Goal: Task Accomplishment & Management: Manage account settings

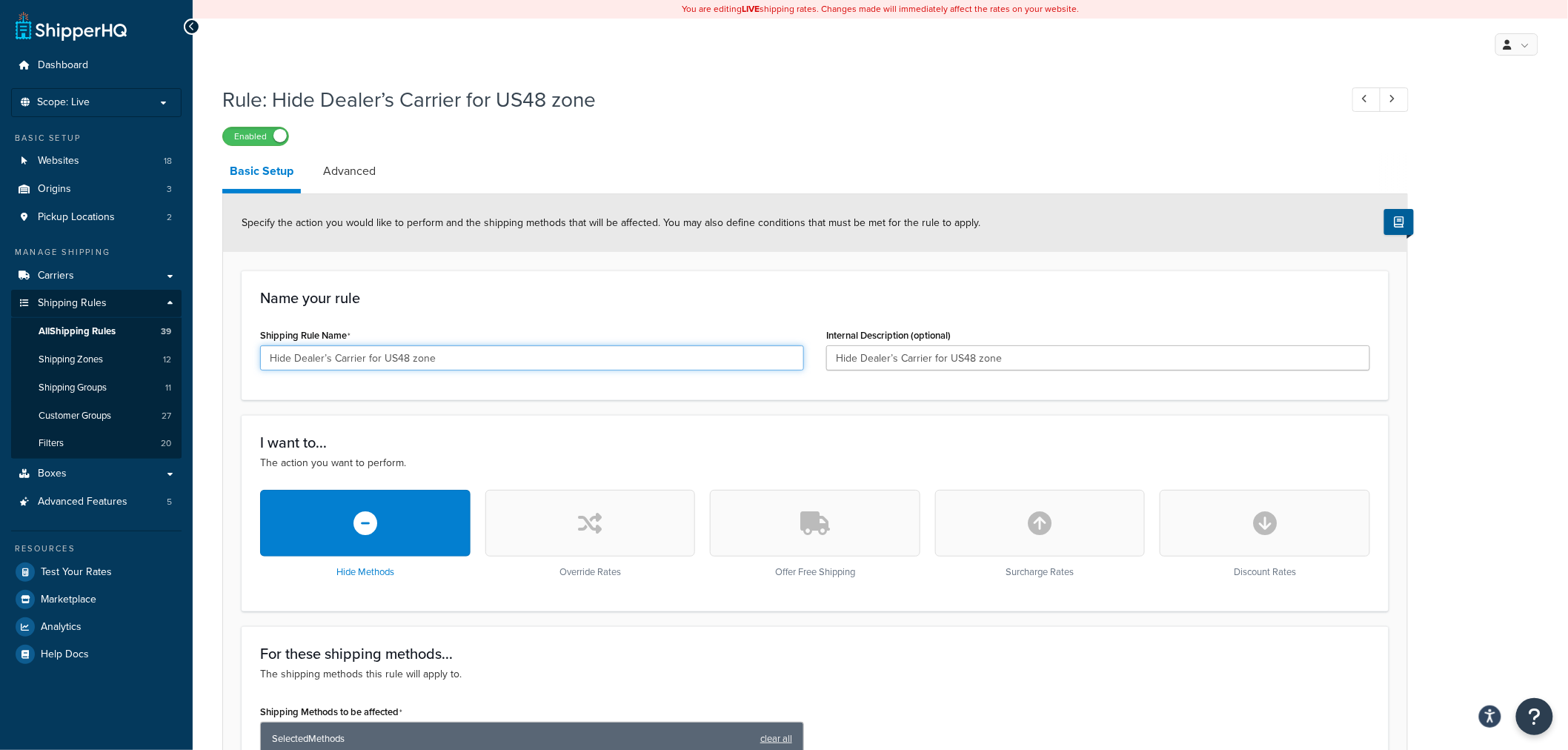
click at [566, 356] on input "Hide Dealer’s Carrier for US48 zone" at bounding box center [532, 358] width 544 height 25
click at [562, 356] on input "Hide Dealer’s Carrier for US48 zone" at bounding box center [532, 358] width 544 height 25
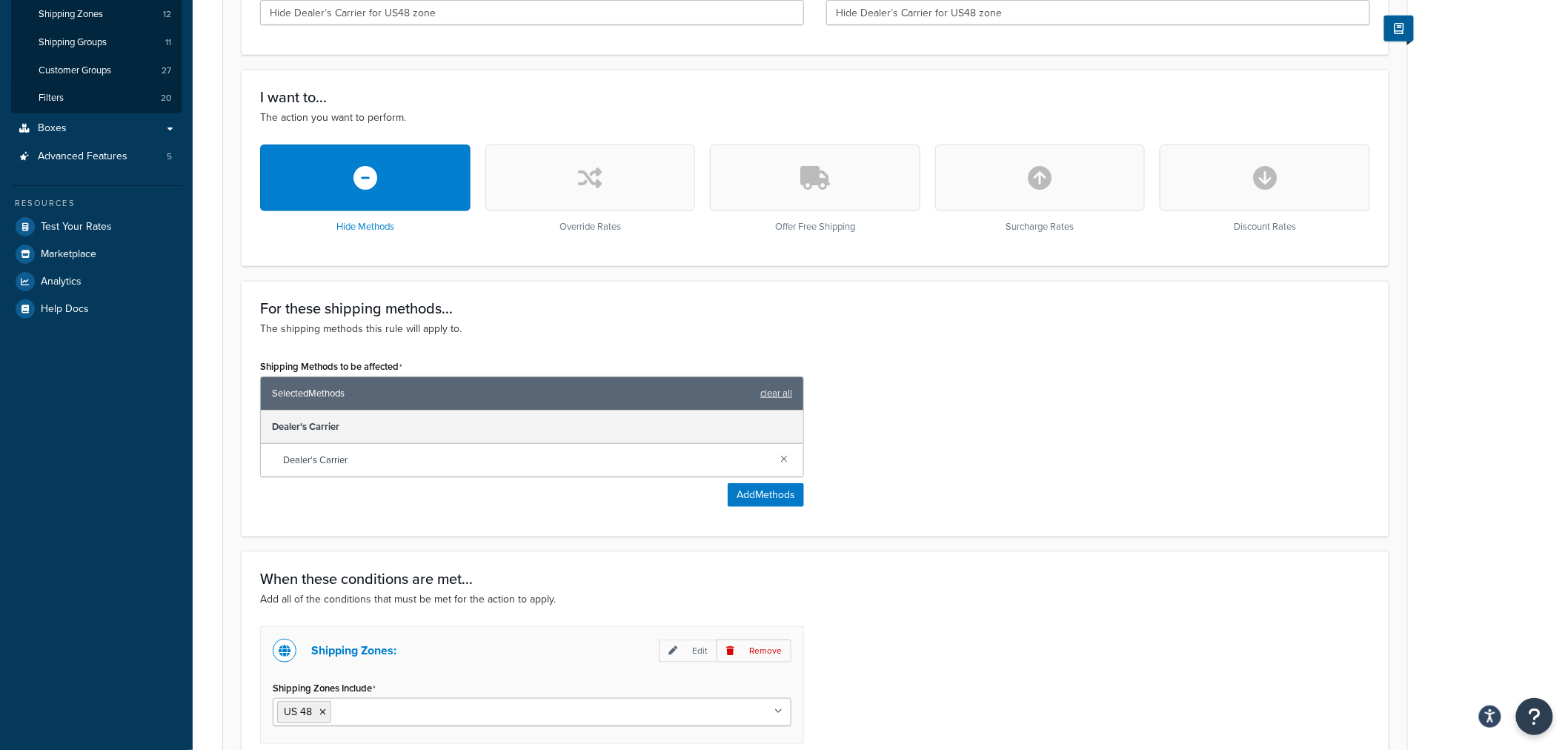
scroll to position [120, 0]
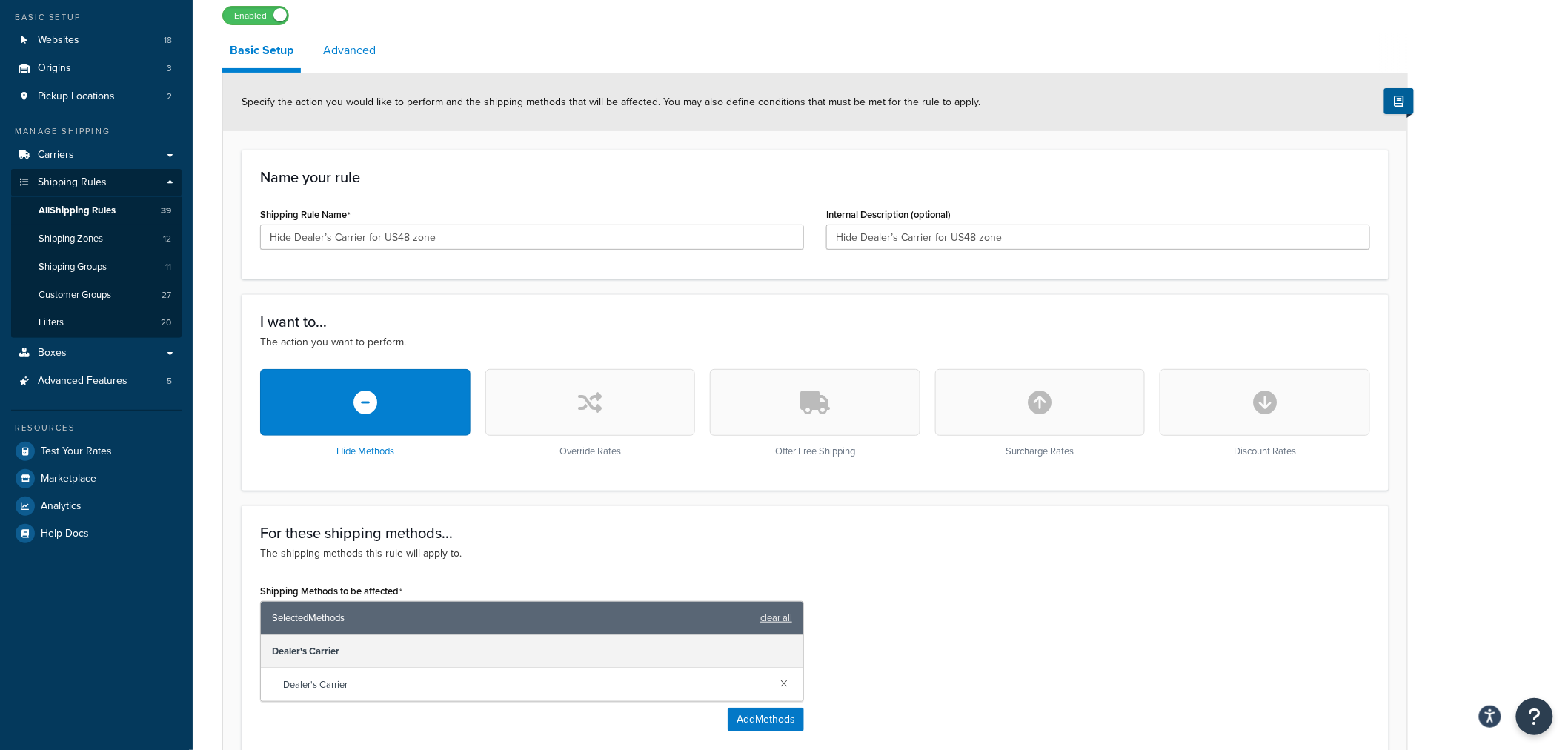
click at [355, 43] on link "Advanced" at bounding box center [350, 50] width 68 height 36
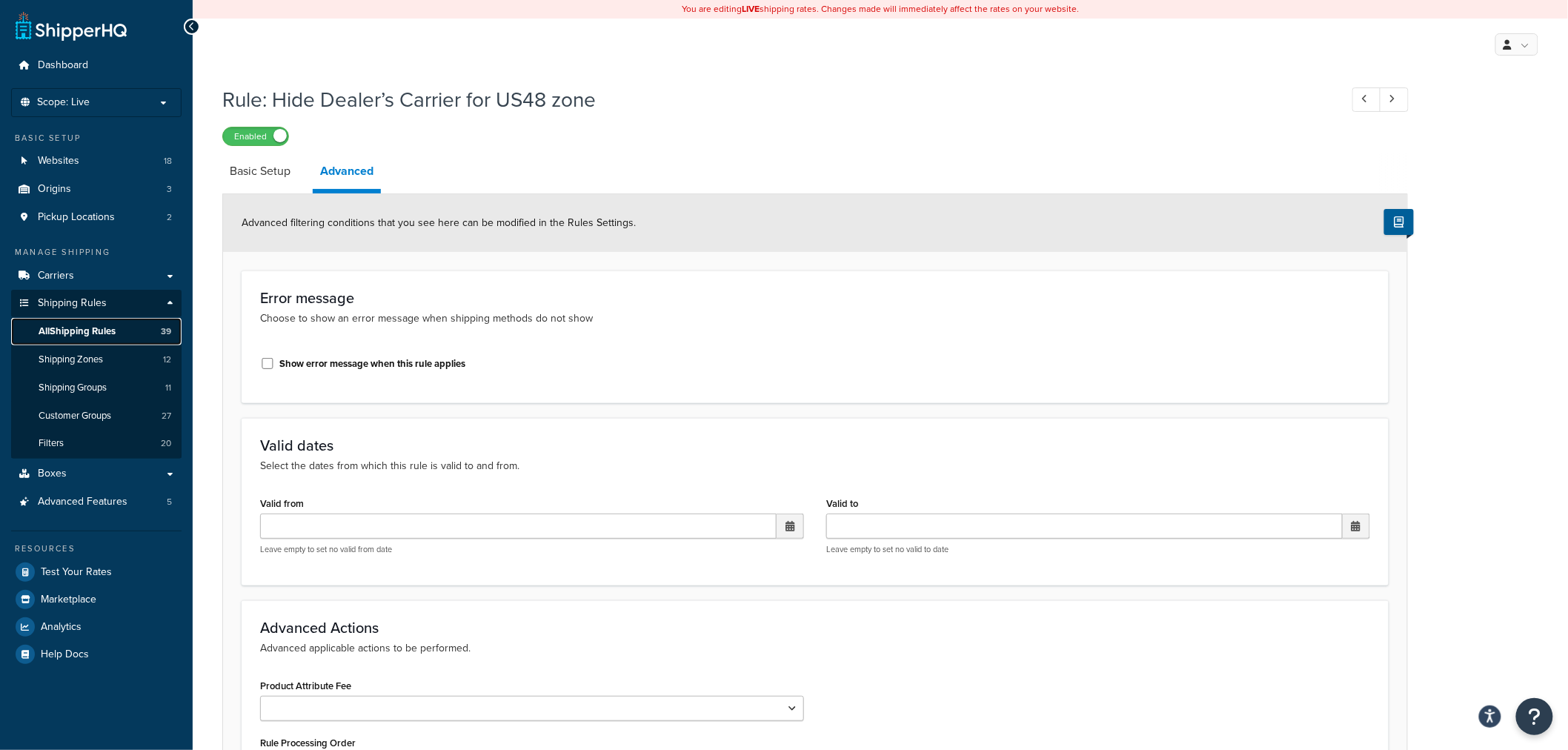
click at [84, 325] on span "All Shipping Rules" at bounding box center [77, 331] width 77 height 13
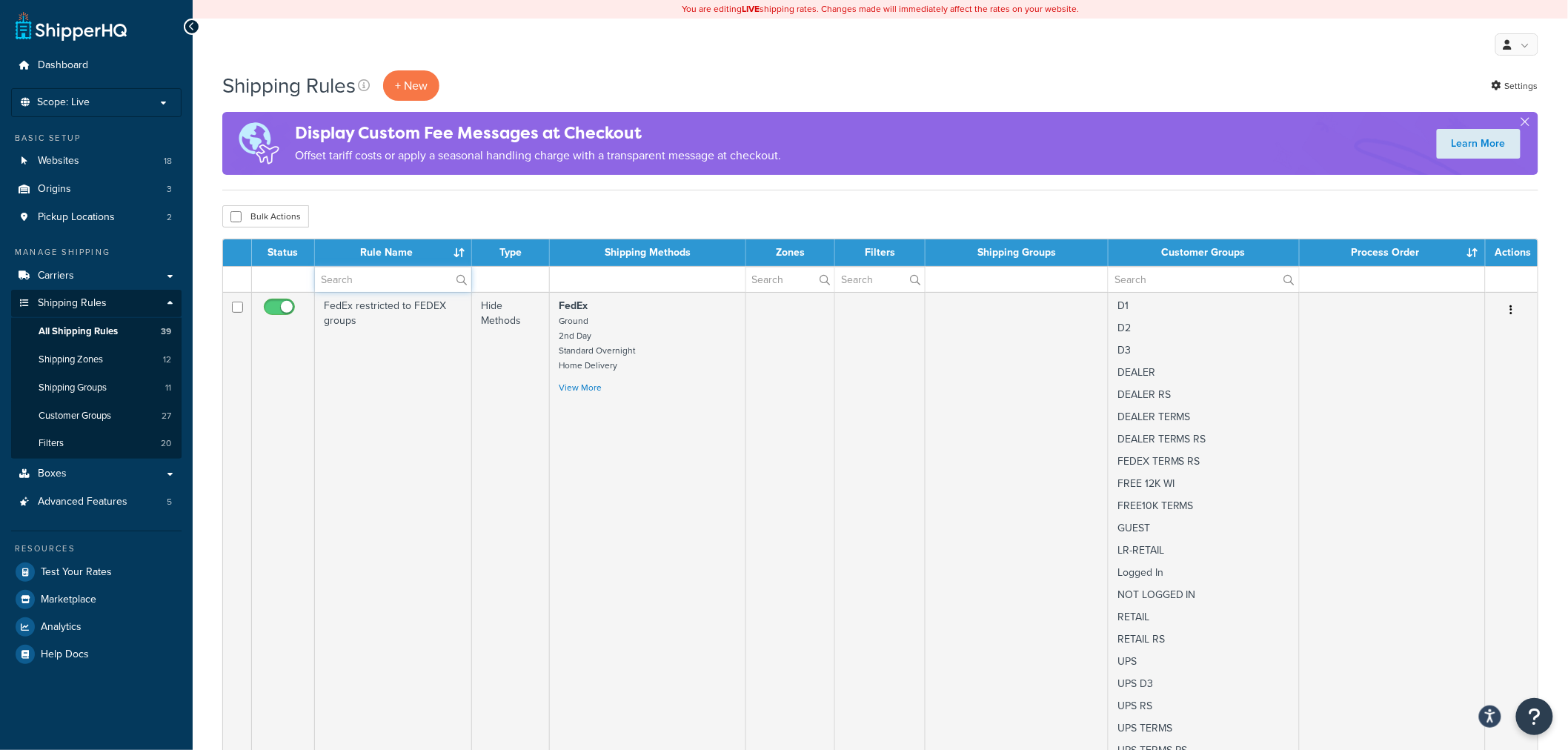
click at [409, 280] on input "text" at bounding box center [393, 279] width 156 height 25
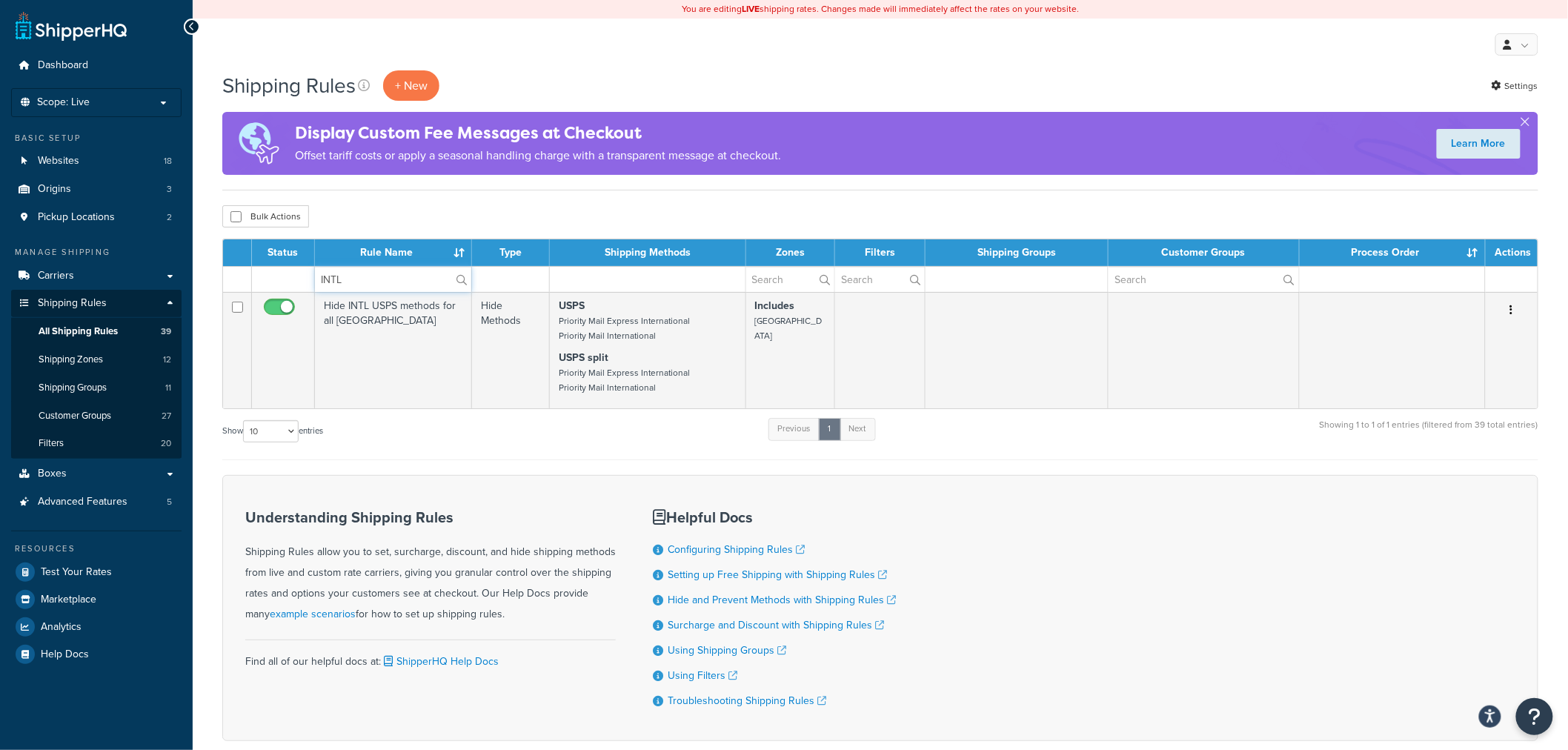
type input "INTL"
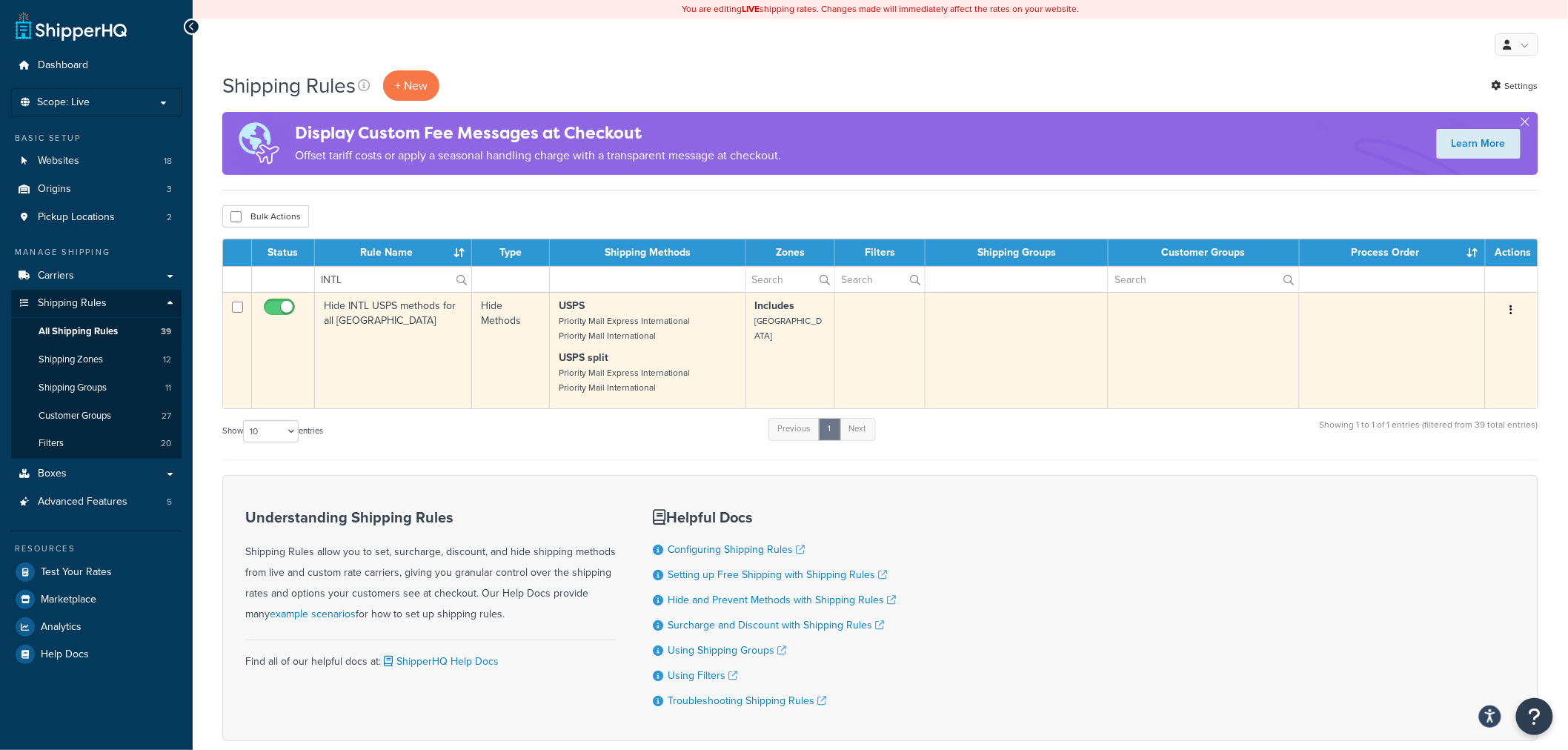
click at [368, 335] on td "Hide INTL USPS methods for all [GEOGRAPHIC_DATA]" at bounding box center [394, 349] width 157 height 116
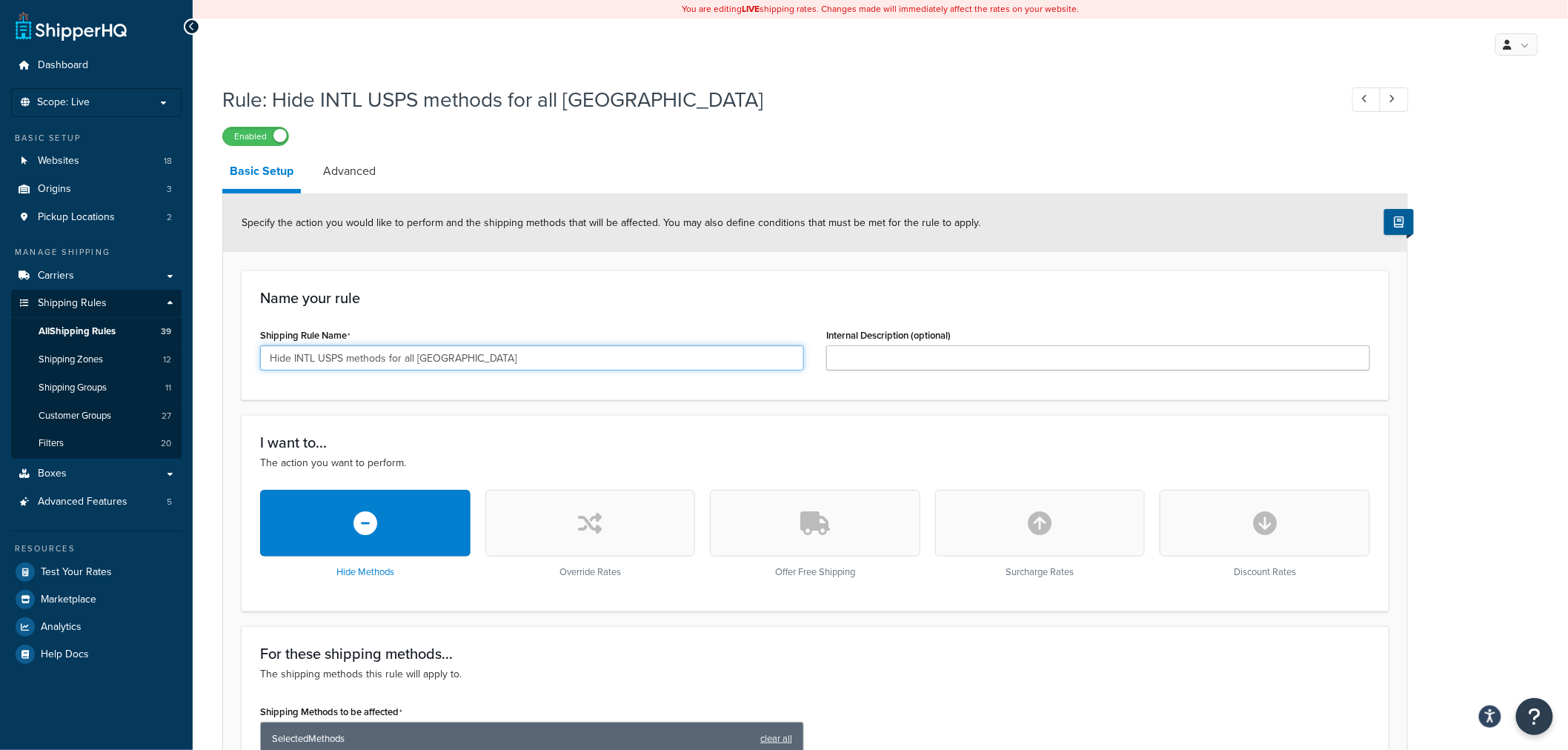
click at [466, 357] on input "Hide INTL USPS methods for all Canada" at bounding box center [532, 358] width 544 height 25
click at [63, 325] on span "All Shipping Rules" at bounding box center [77, 331] width 77 height 13
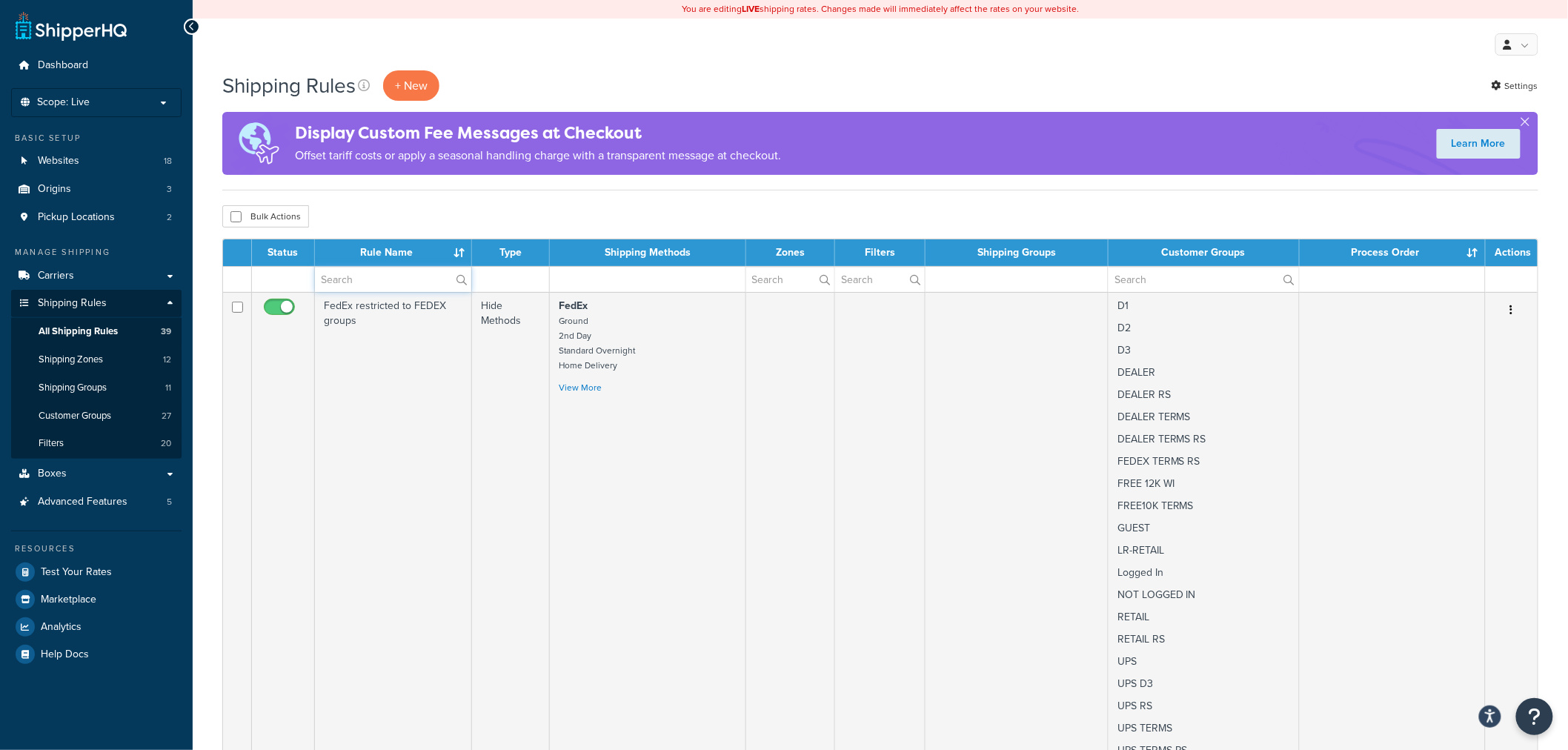
click at [379, 278] on input "text" at bounding box center [393, 279] width 156 height 25
paste input "FLAT groups override UPS live rate and Fixed Flat rate - Retail"
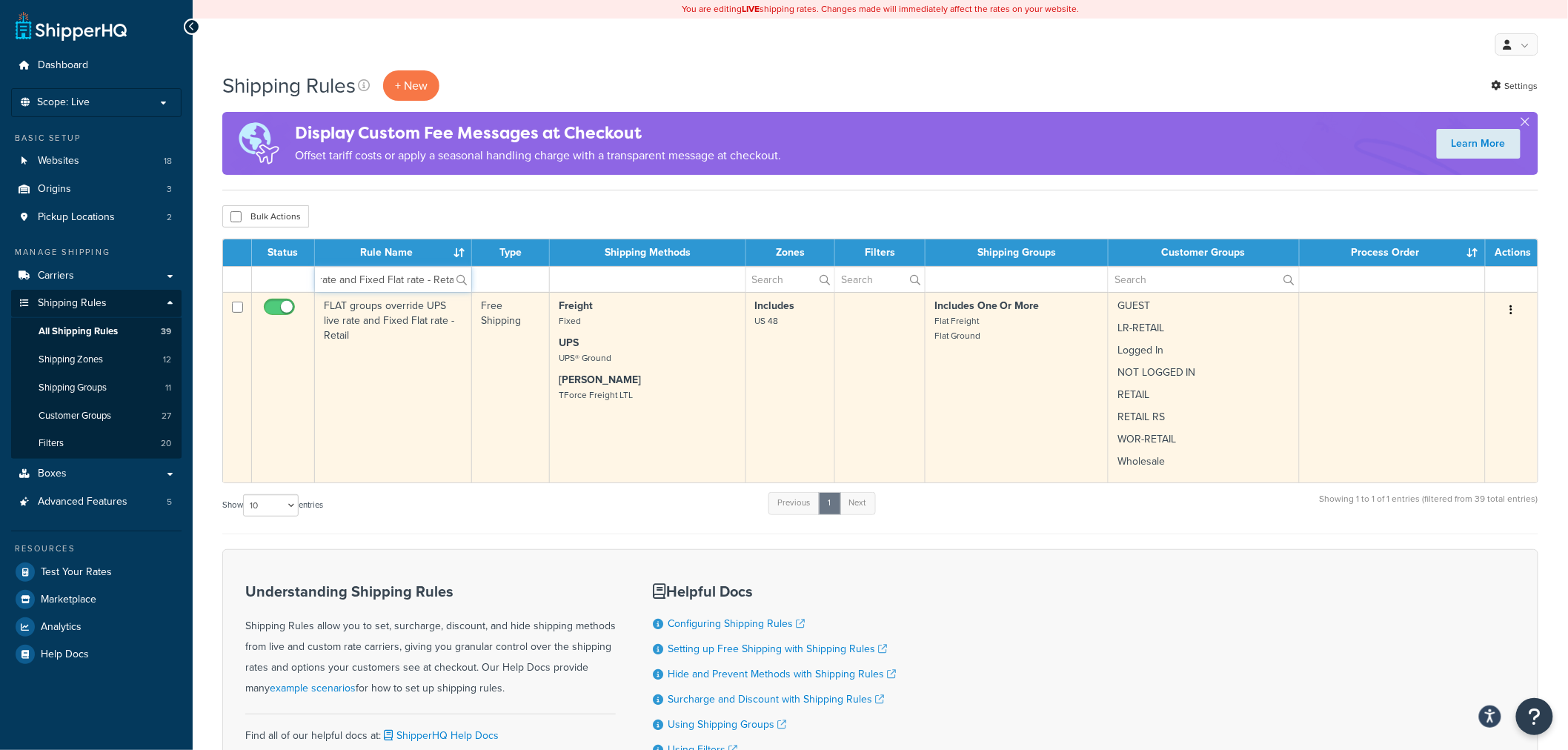
type input "FLAT groups override UPS live rate and Fixed Flat rate - Retail"
click at [374, 308] on td "FLAT groups override UPS live rate and Fixed Flat rate - Retail" at bounding box center [394, 387] width 157 height 191
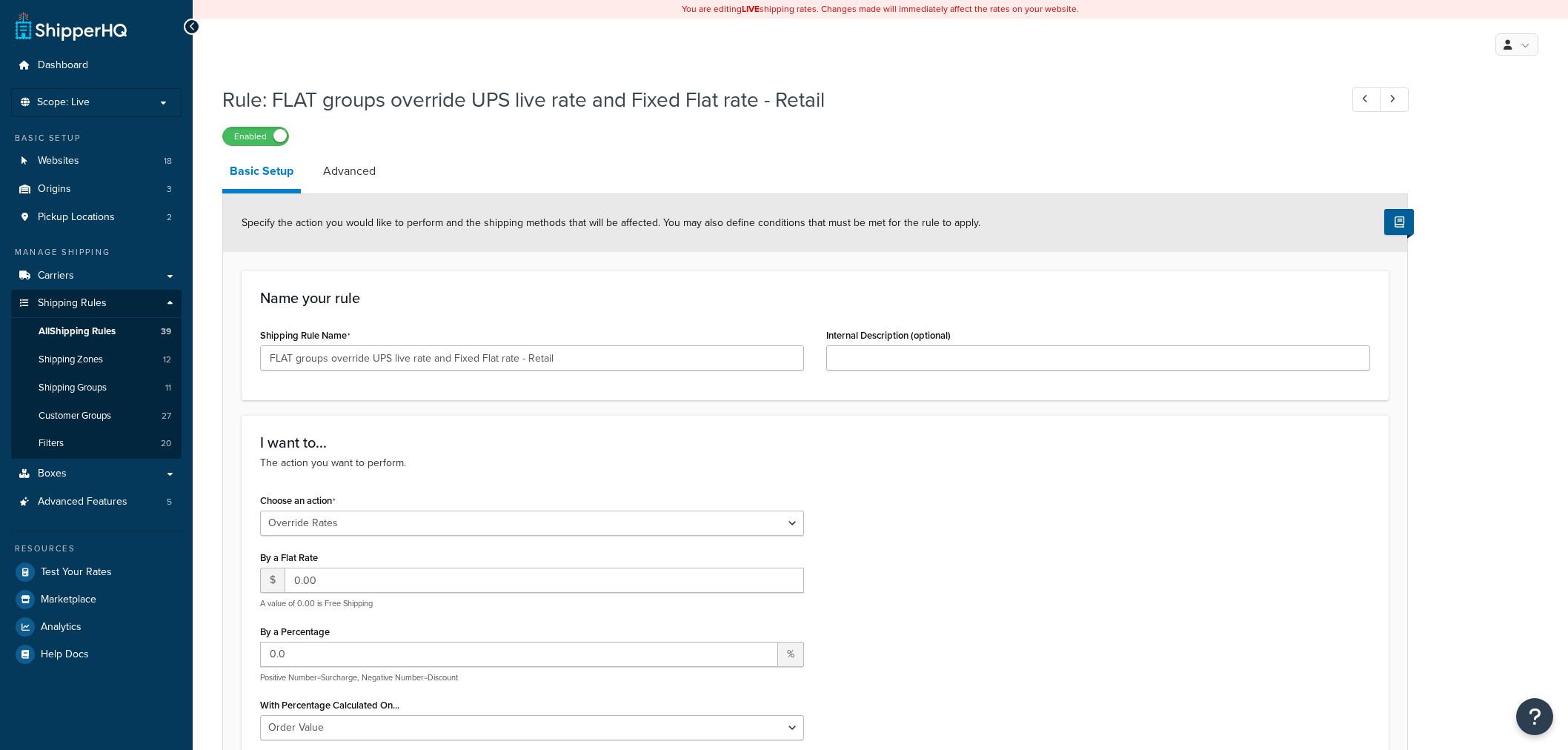
select select "OVERRIDE"
select select "ITEM"
click at [131, 324] on link "All Shipping Rules 39" at bounding box center [96, 331] width 171 height 28
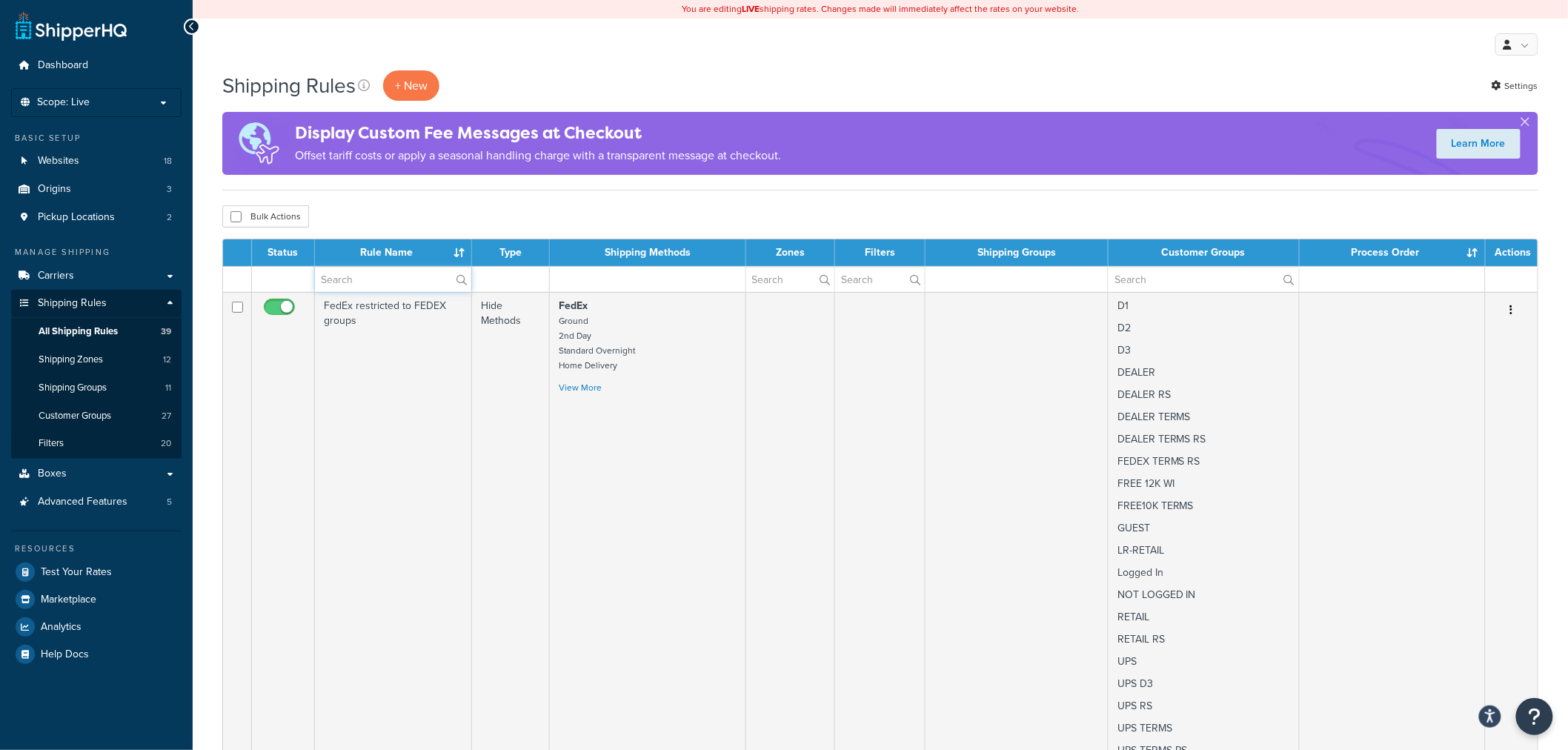
click at [382, 283] on input "text" at bounding box center [393, 279] width 156 height 25
paste input "FLAT groups override UPS live rate and Fixed Flat rate - Retail"
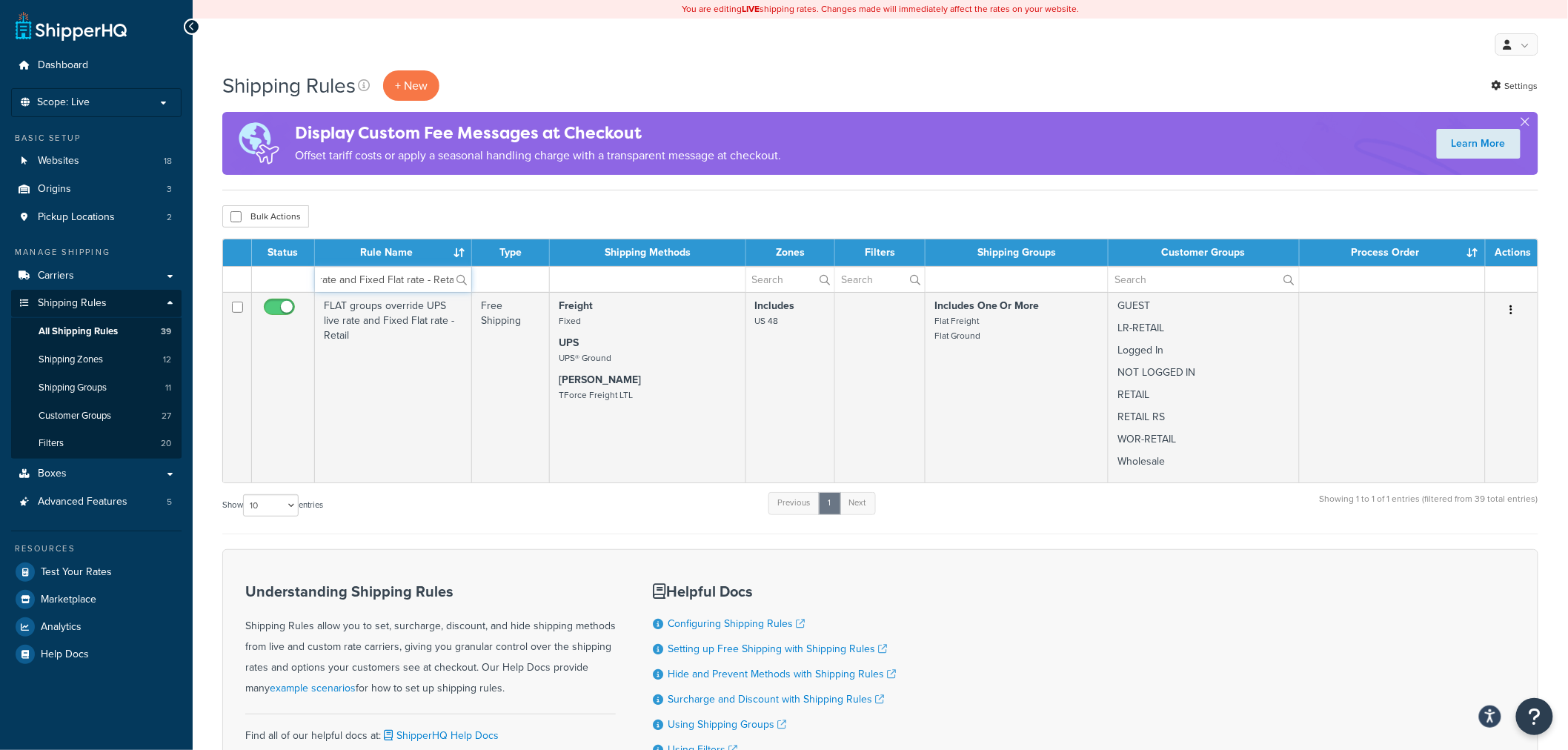
type input "FLAT groups override UPS live rate and Fixed Flat rate - Retail"
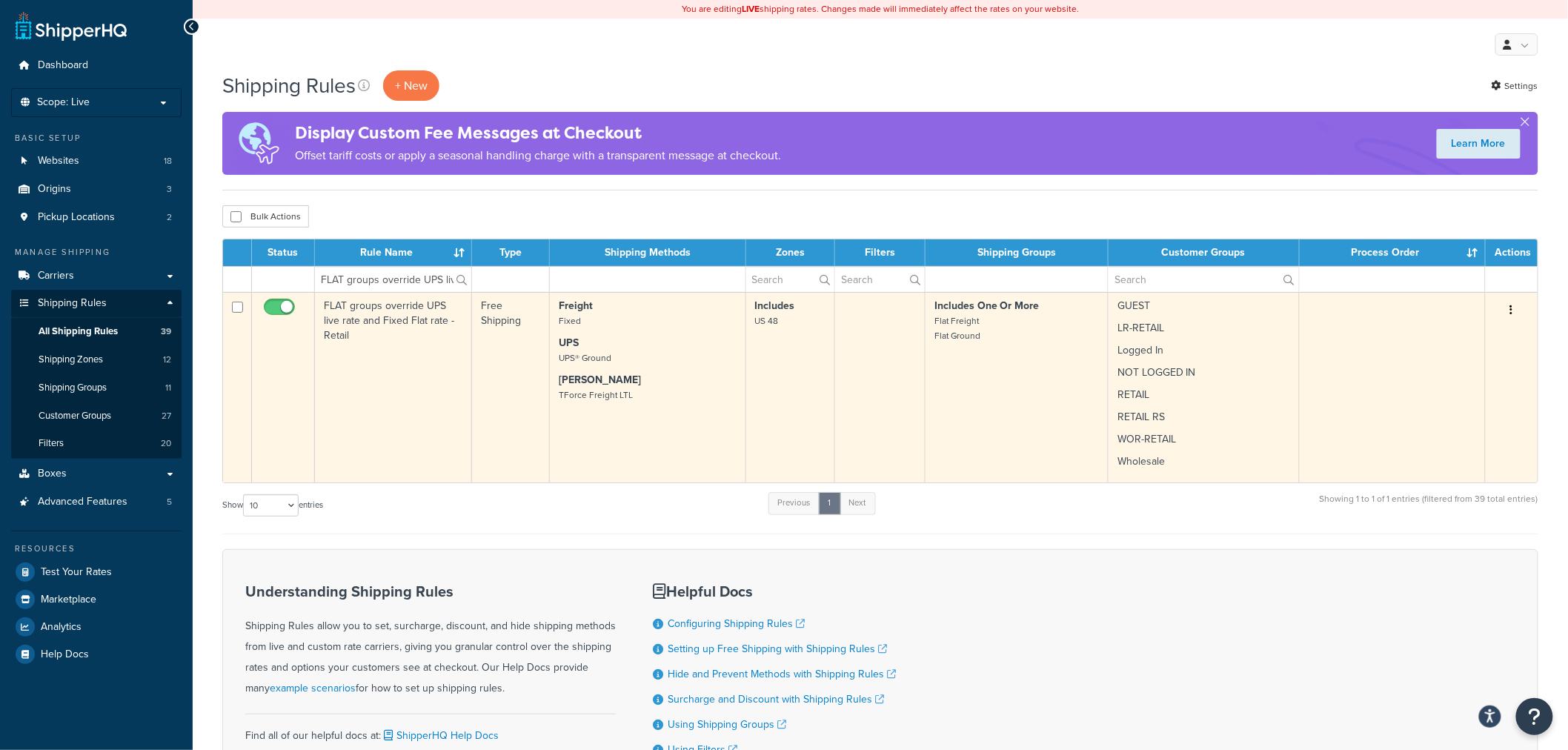
click at [395, 339] on td "FLAT groups override UPS live rate and Fixed Flat rate - Retail" at bounding box center [394, 387] width 157 height 191
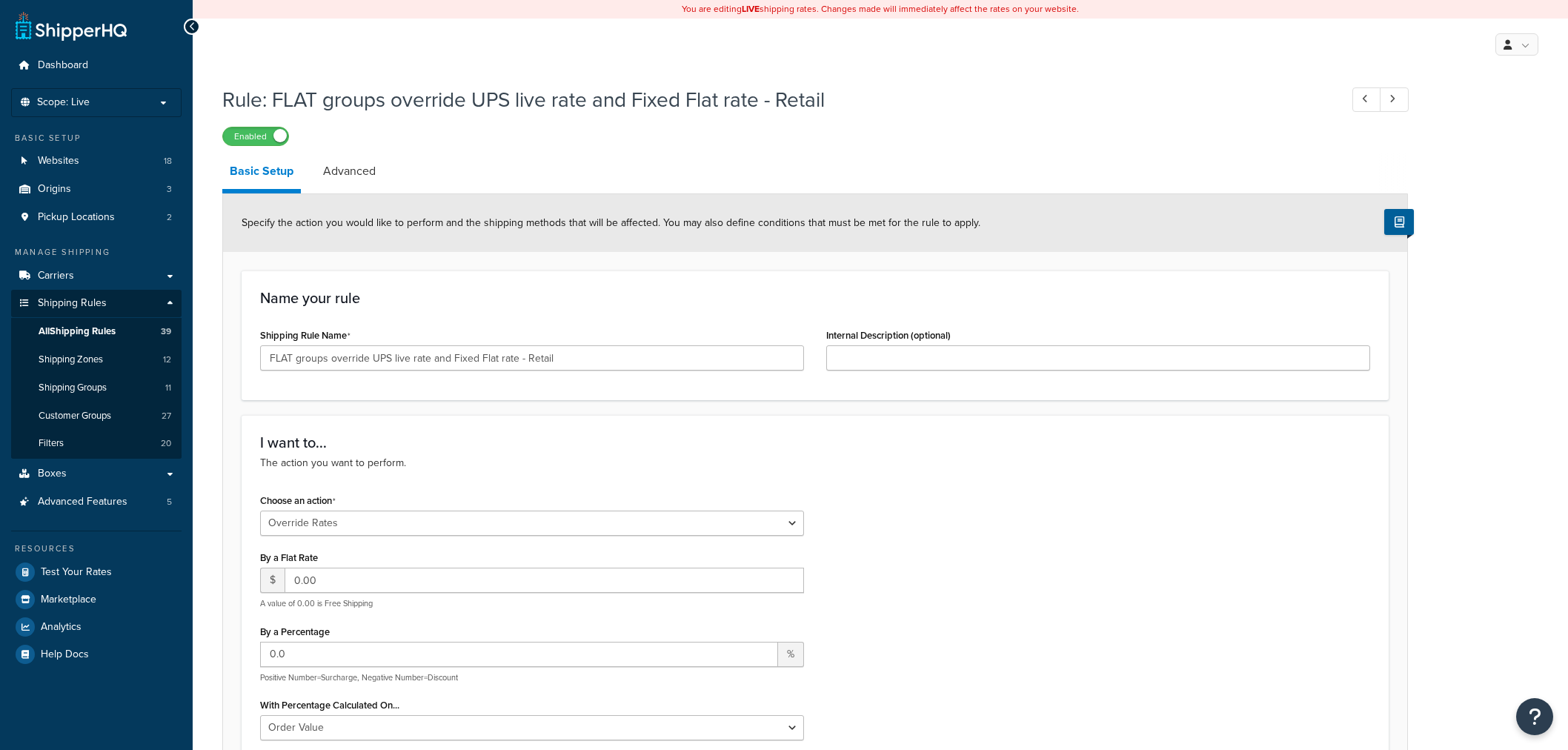
select select "OVERRIDE"
select select "ITEM"
